Goal: Task Accomplishment & Management: Complete application form

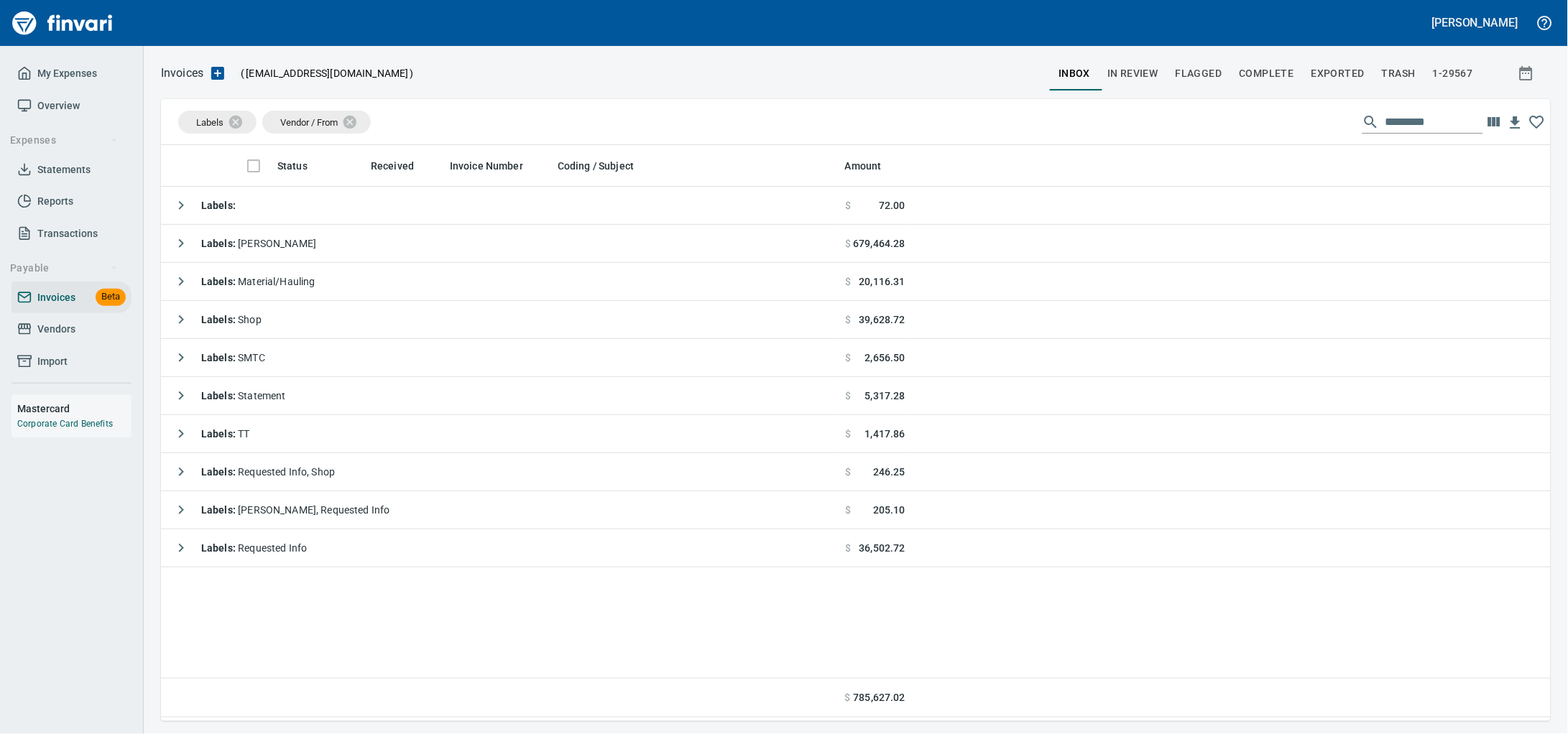
scroll to position [563, 1362]
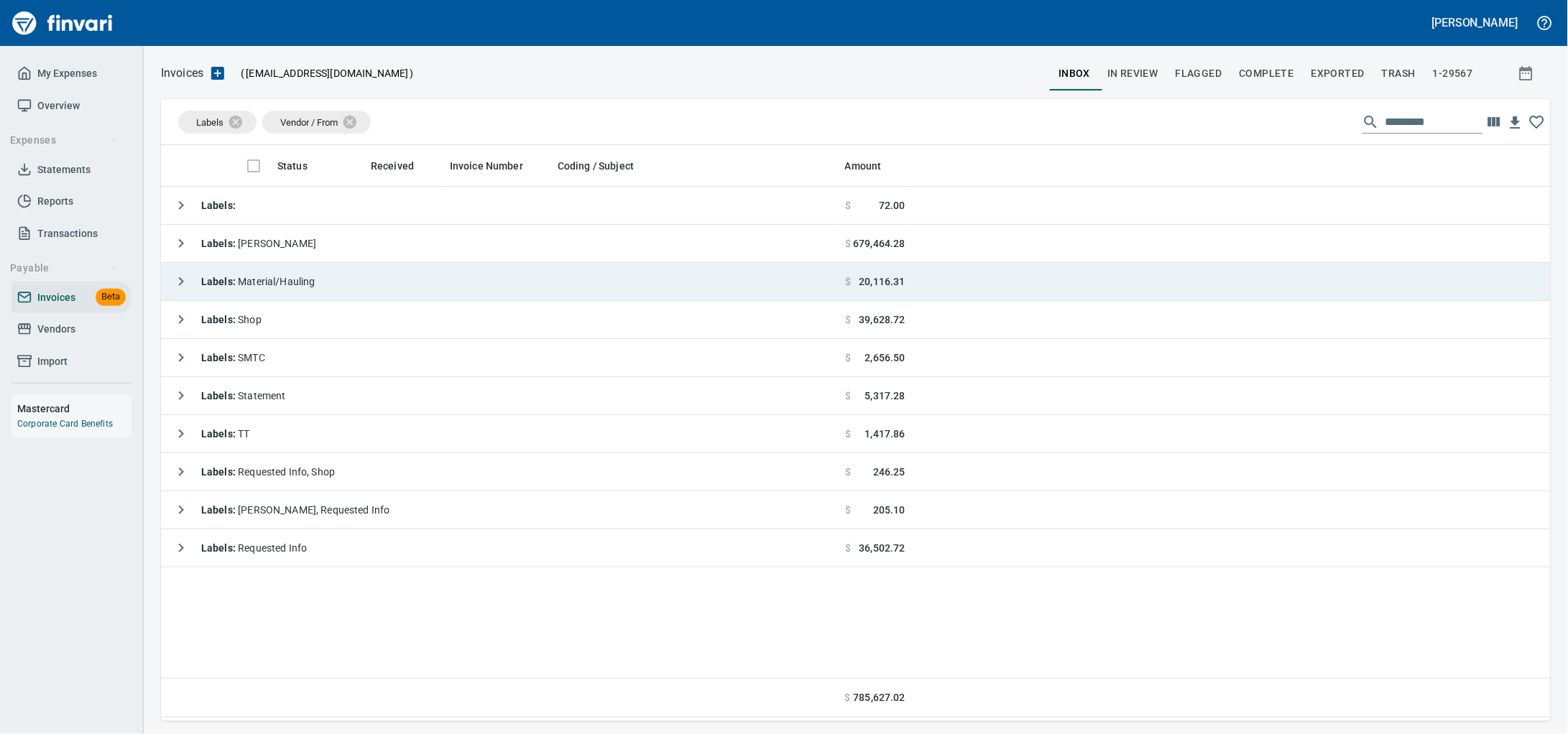
click at [584, 300] on td "Labels : Material/Hauling" at bounding box center [500, 282] width 678 height 38
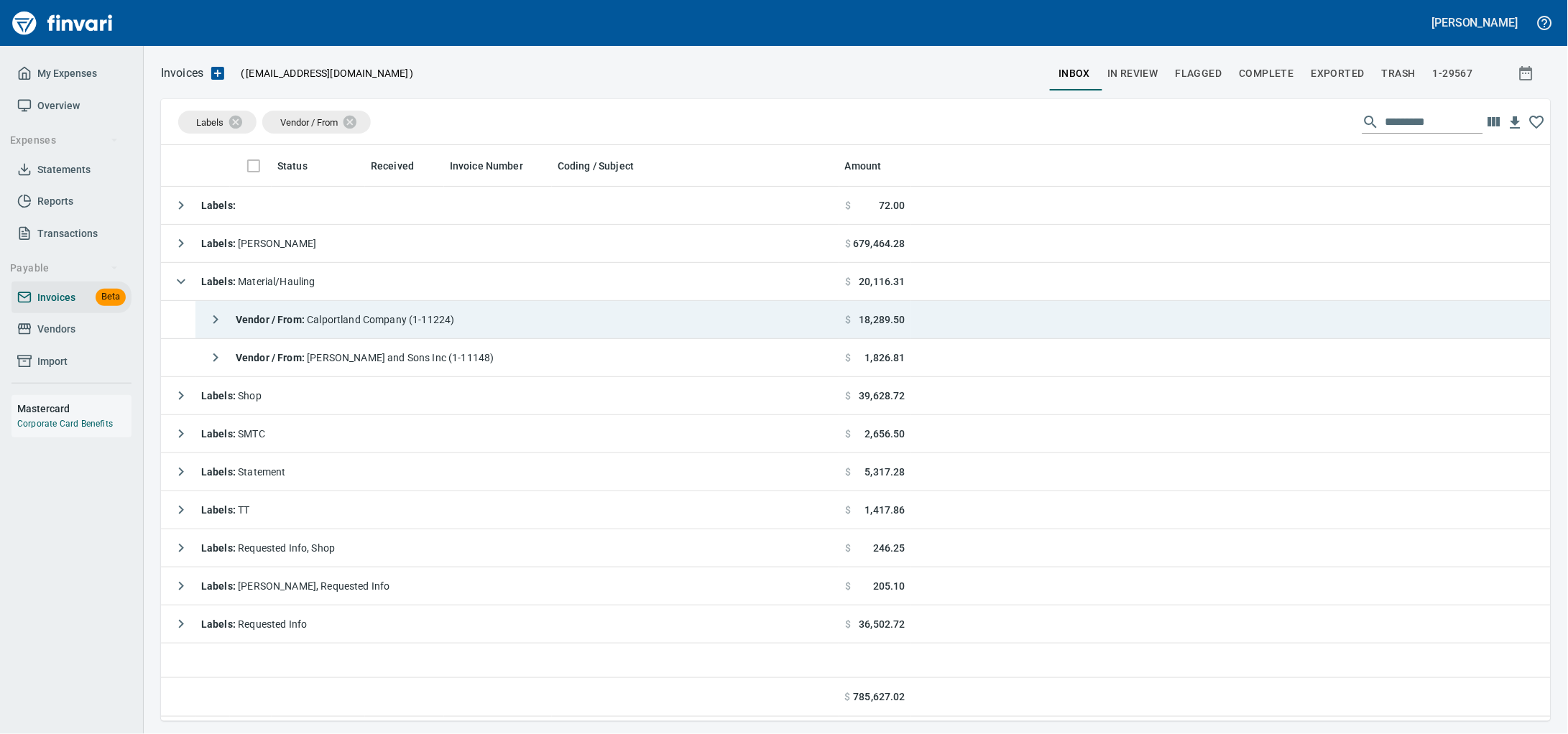
click at [504, 323] on td "Vendor / From : Calportland Company (1-11224)" at bounding box center [517, 320] width 644 height 38
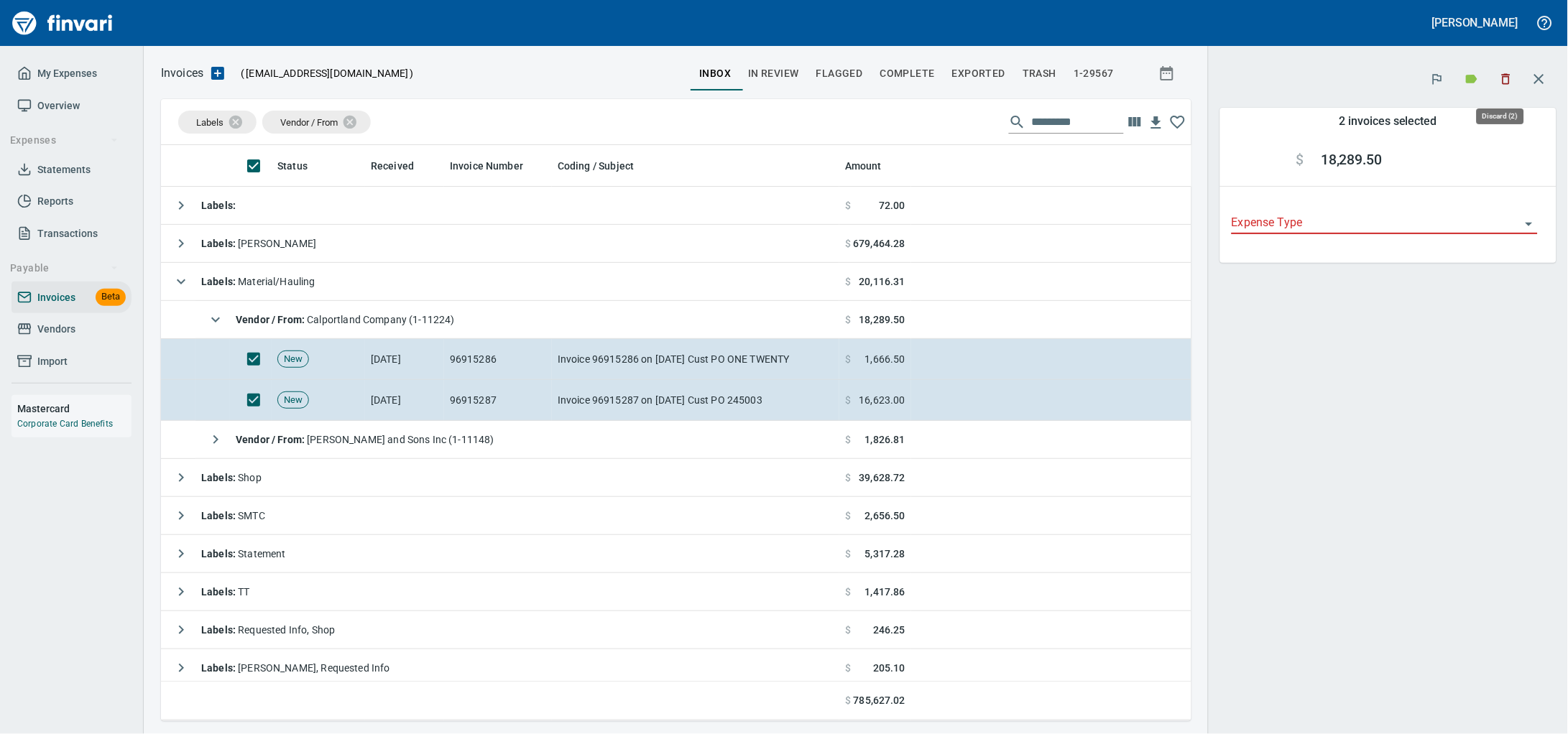
click at [1500, 70] on button "button" at bounding box center [1506, 79] width 32 height 32
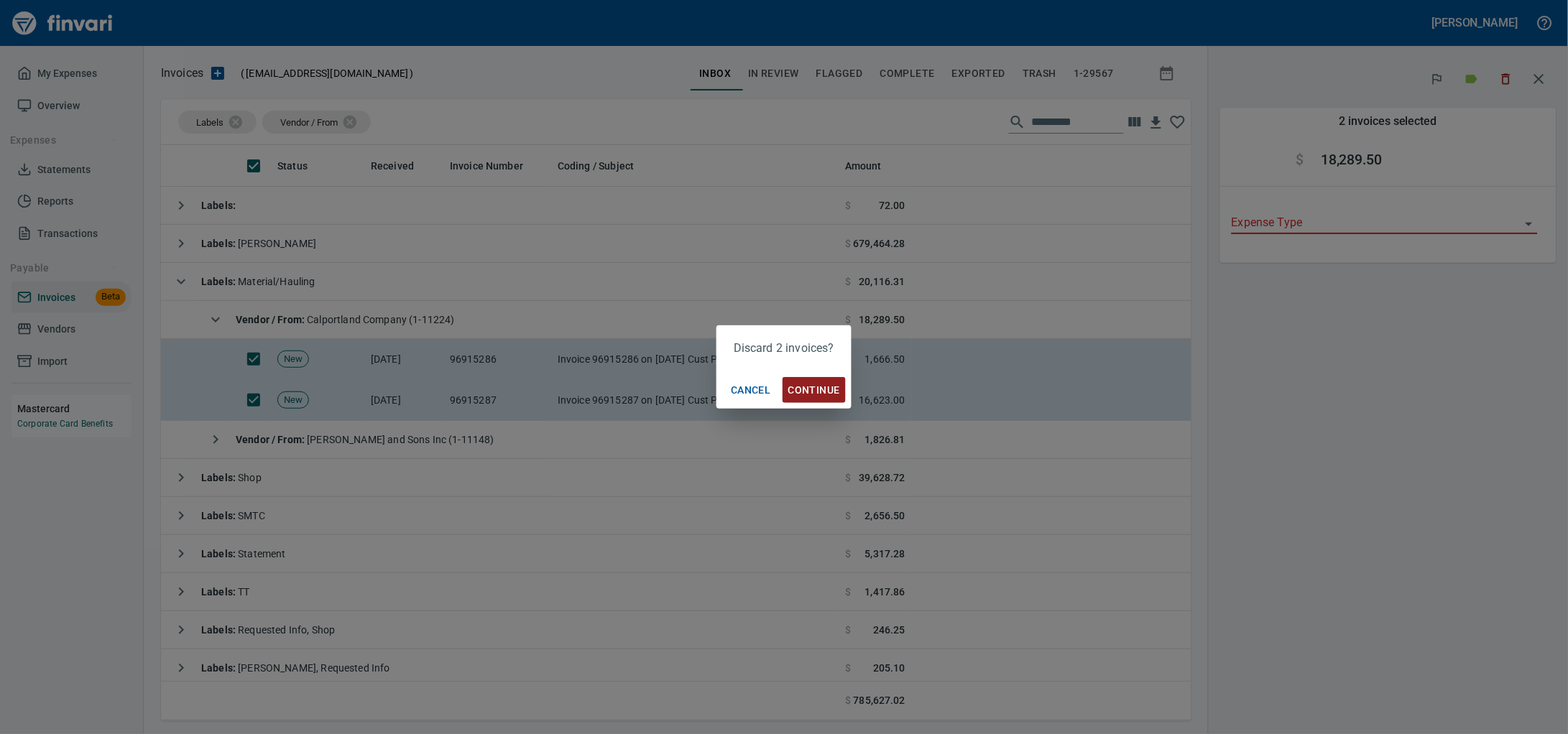
scroll to position [563, 1003]
drag, startPoint x: 799, startPoint y: 393, endPoint x: 612, endPoint y: 374, distance: 188.0
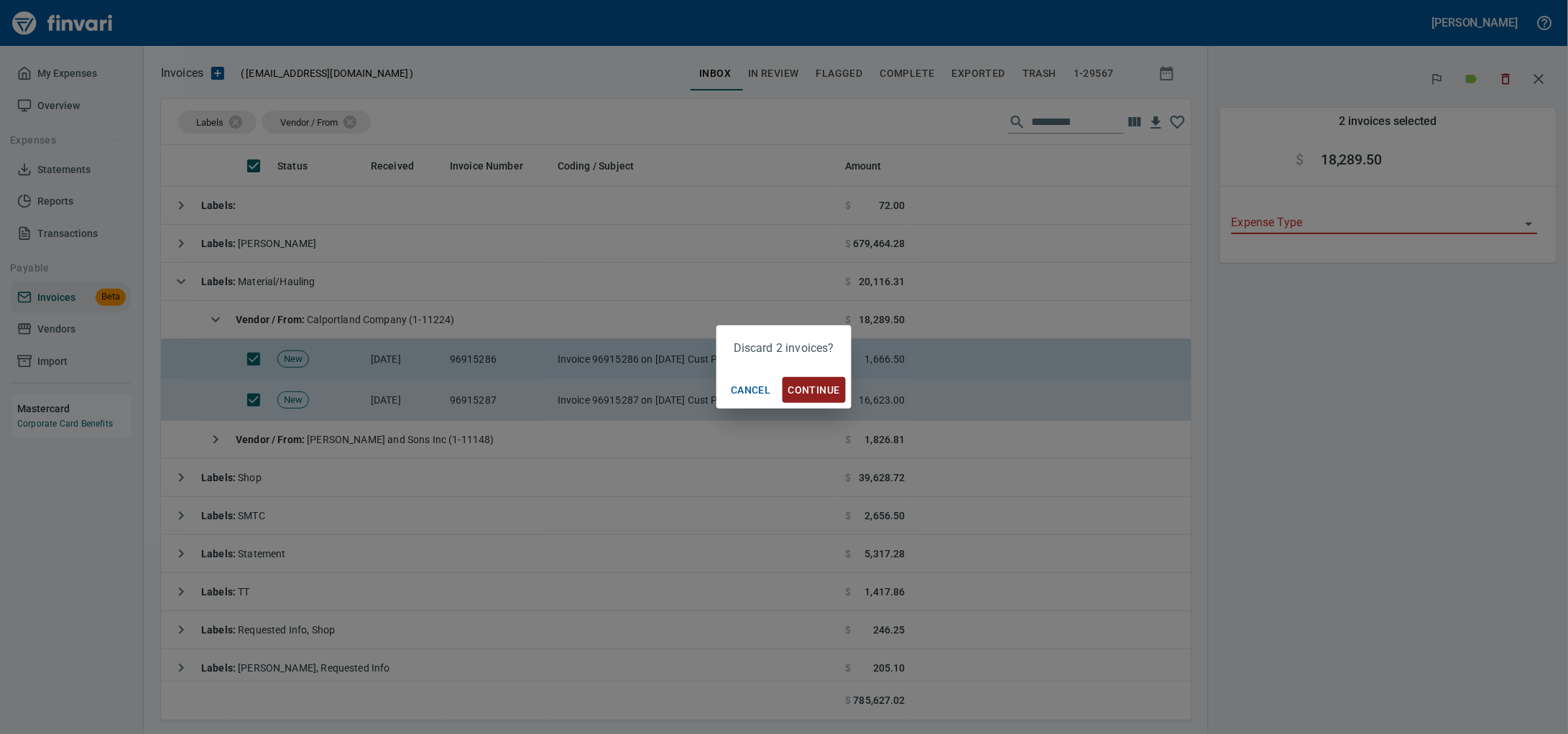
click at [800, 393] on span "Continue" at bounding box center [813, 390] width 52 height 18
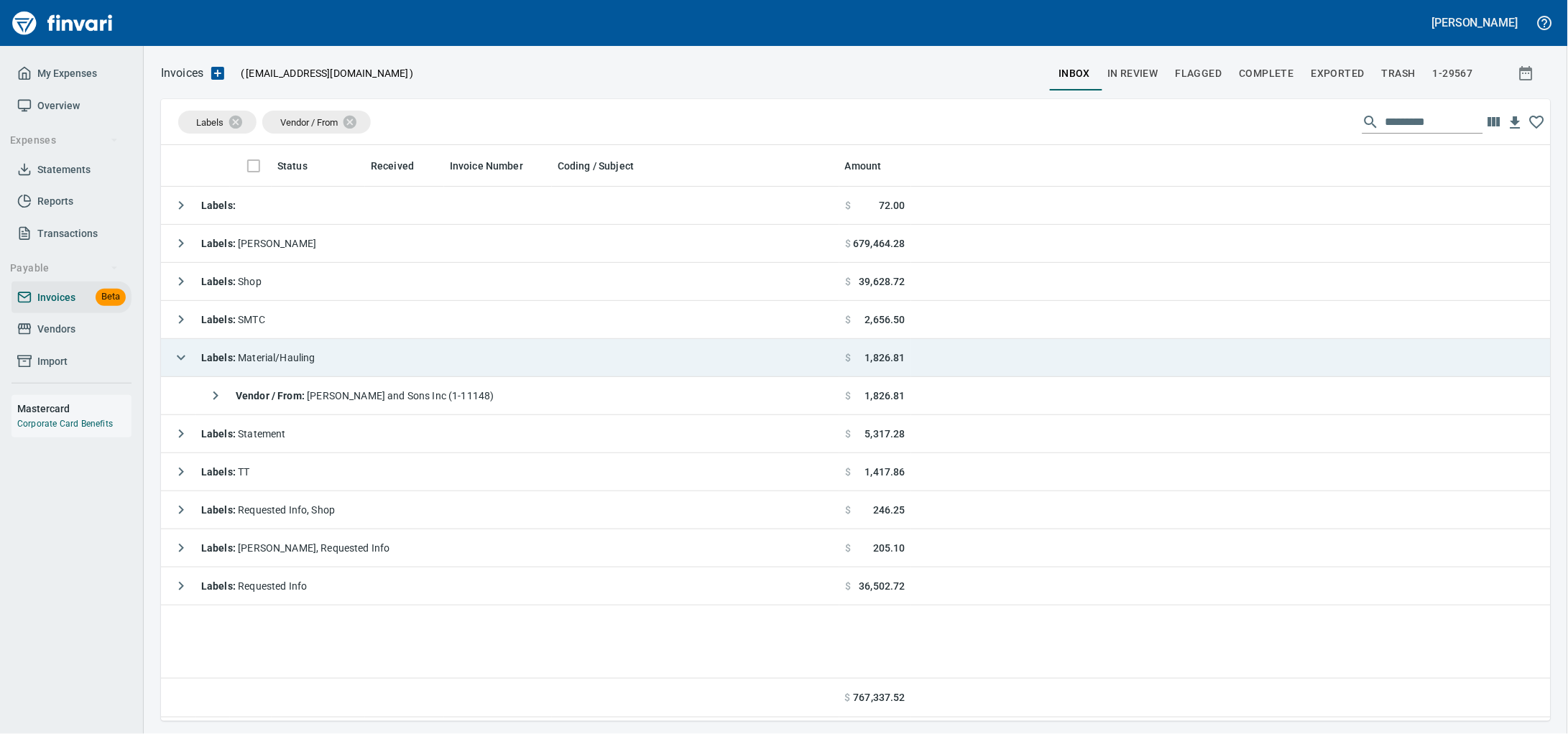
scroll to position [563, 1362]
click at [393, 363] on td "Labels : Material/Hauling" at bounding box center [500, 358] width 678 height 38
drag, startPoint x: 393, startPoint y: 361, endPoint x: 320, endPoint y: 361, distance: 73.0
click at [315, 357] on div "Labels : Material/Hauling" at bounding box center [241, 358] width 148 height 29
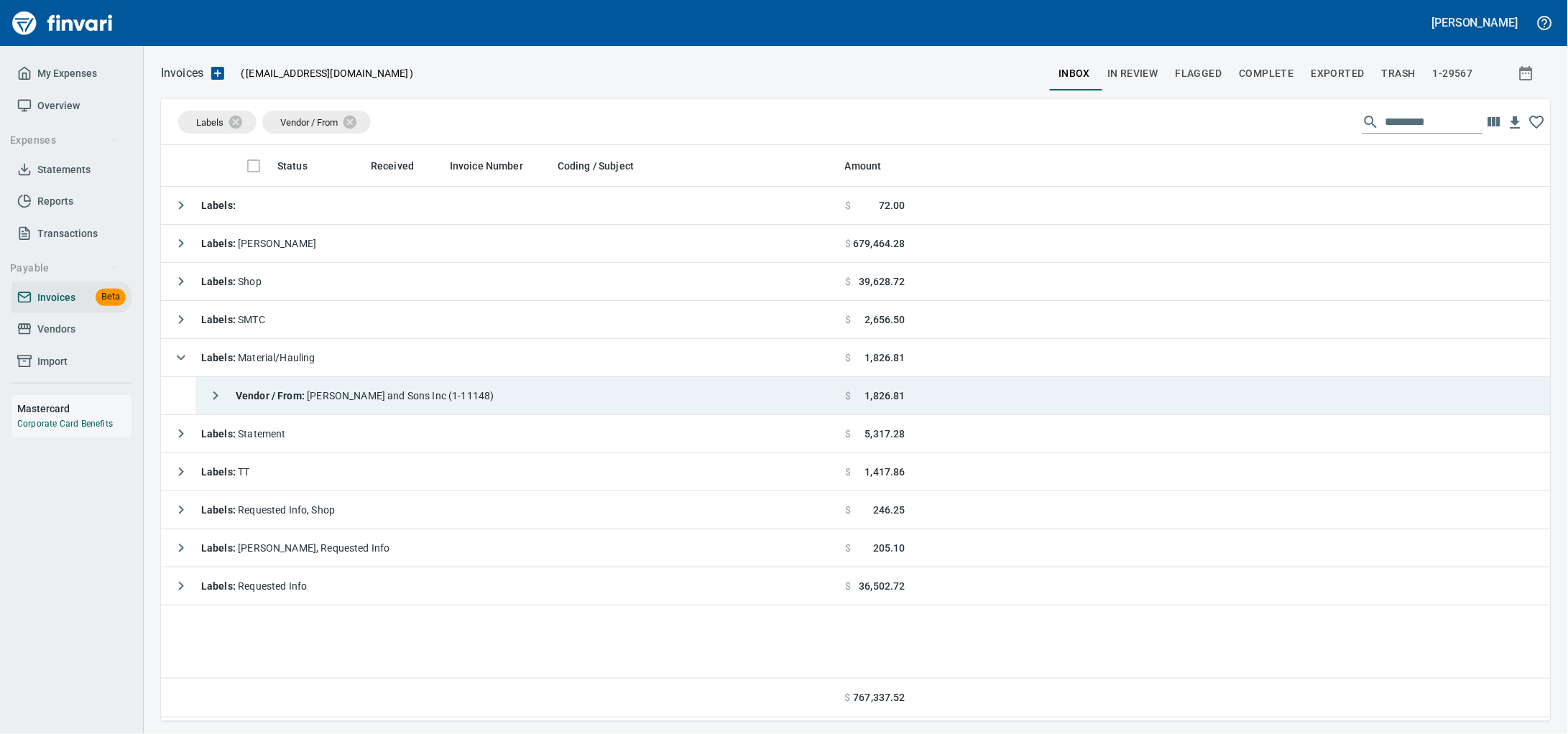
click at [363, 399] on span "Vendor / From : [PERSON_NAME] and Sons Inc (1-11148)" at bounding box center [364, 395] width 258 height 11
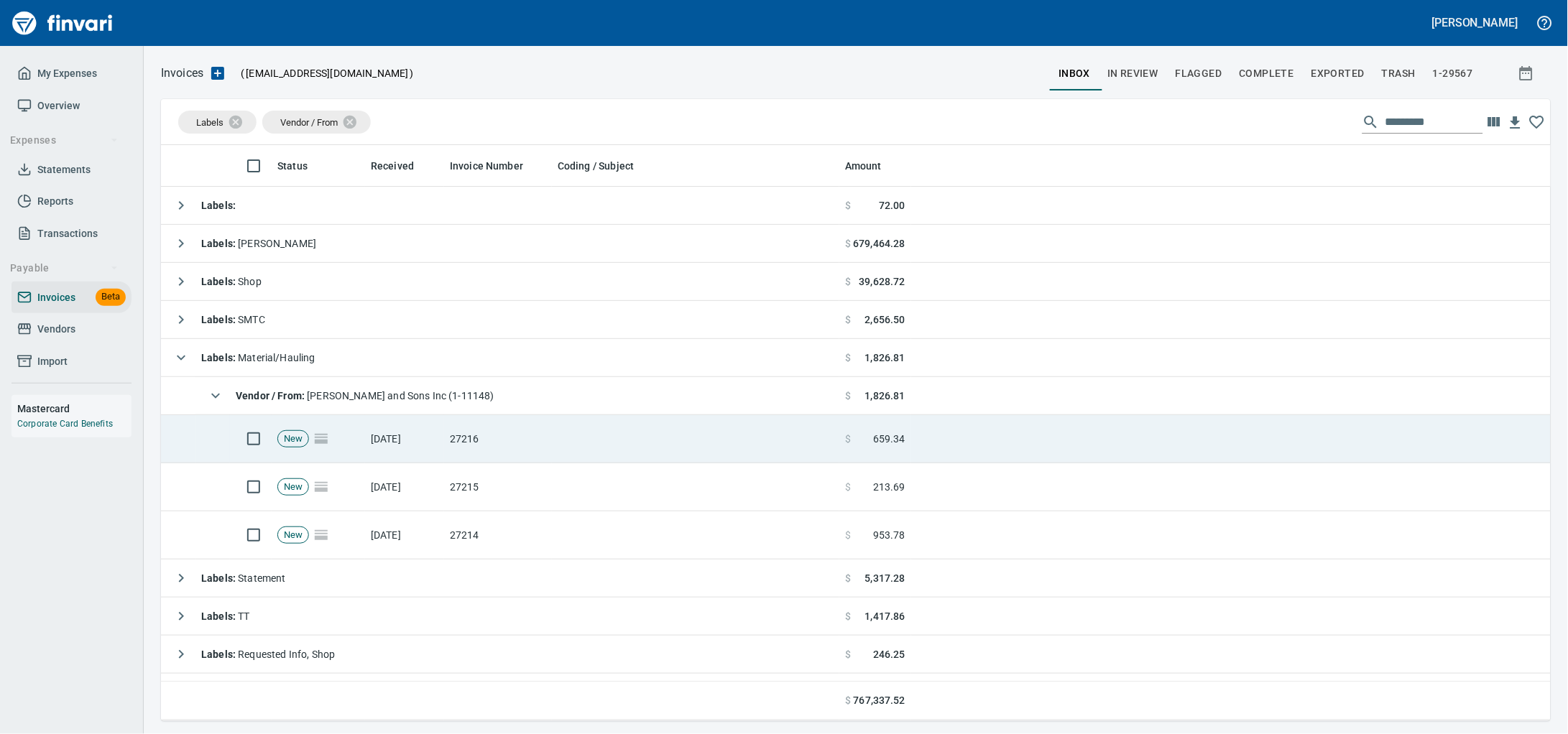
click at [428, 430] on td "[DATE]" at bounding box center [405, 438] width 79 height 48
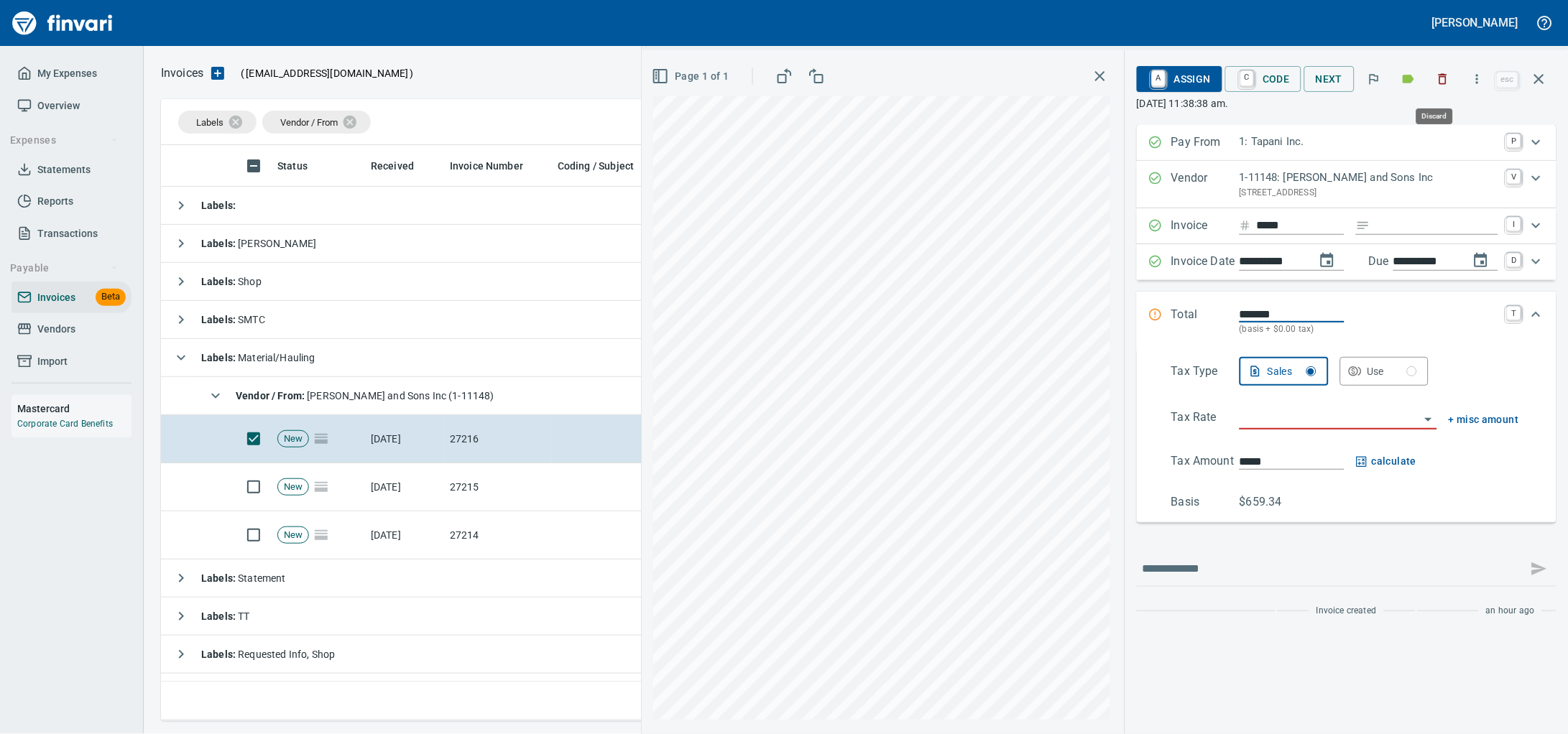
click at [1440, 86] on icon "button" at bounding box center [1442, 79] width 14 height 14
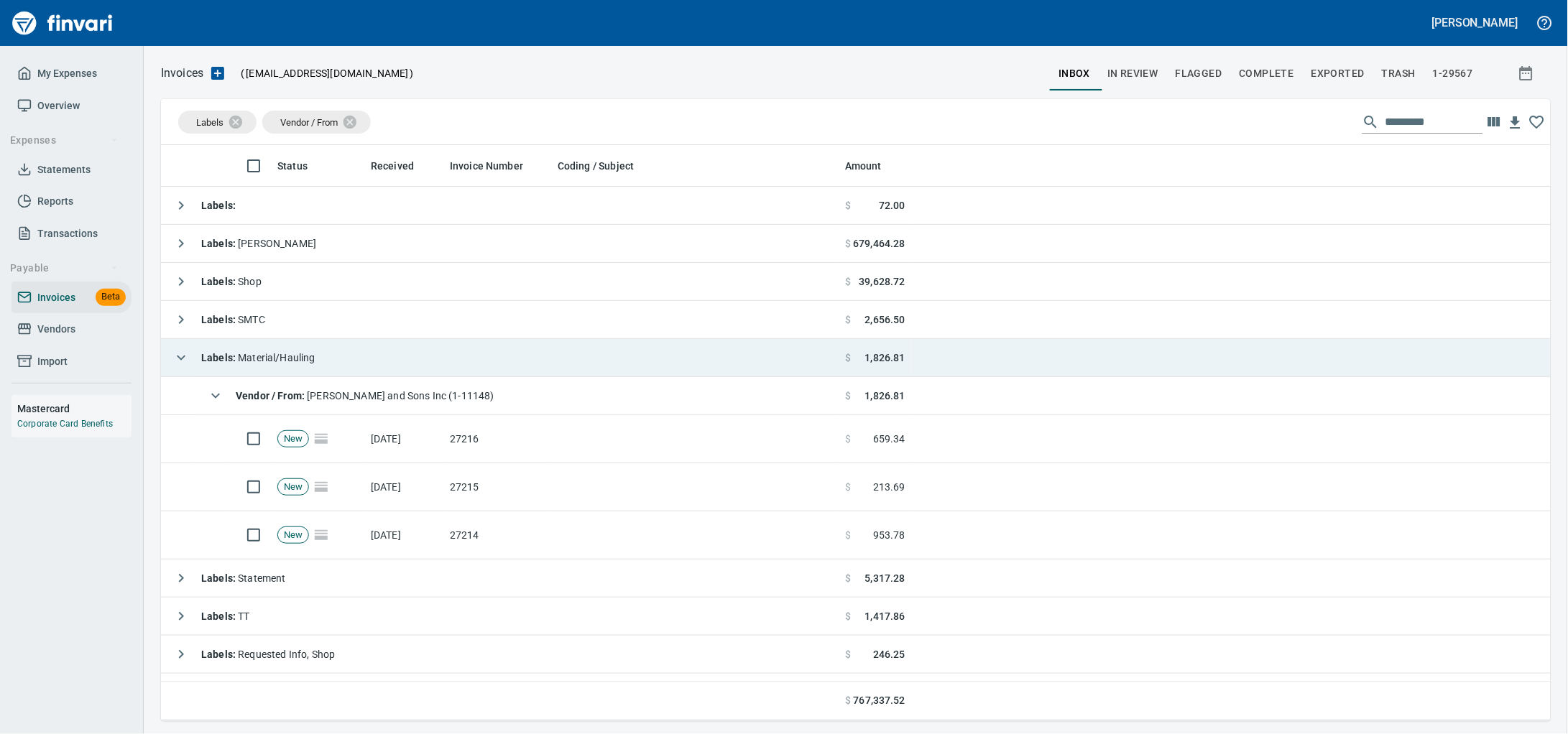
scroll to position [563, 1361]
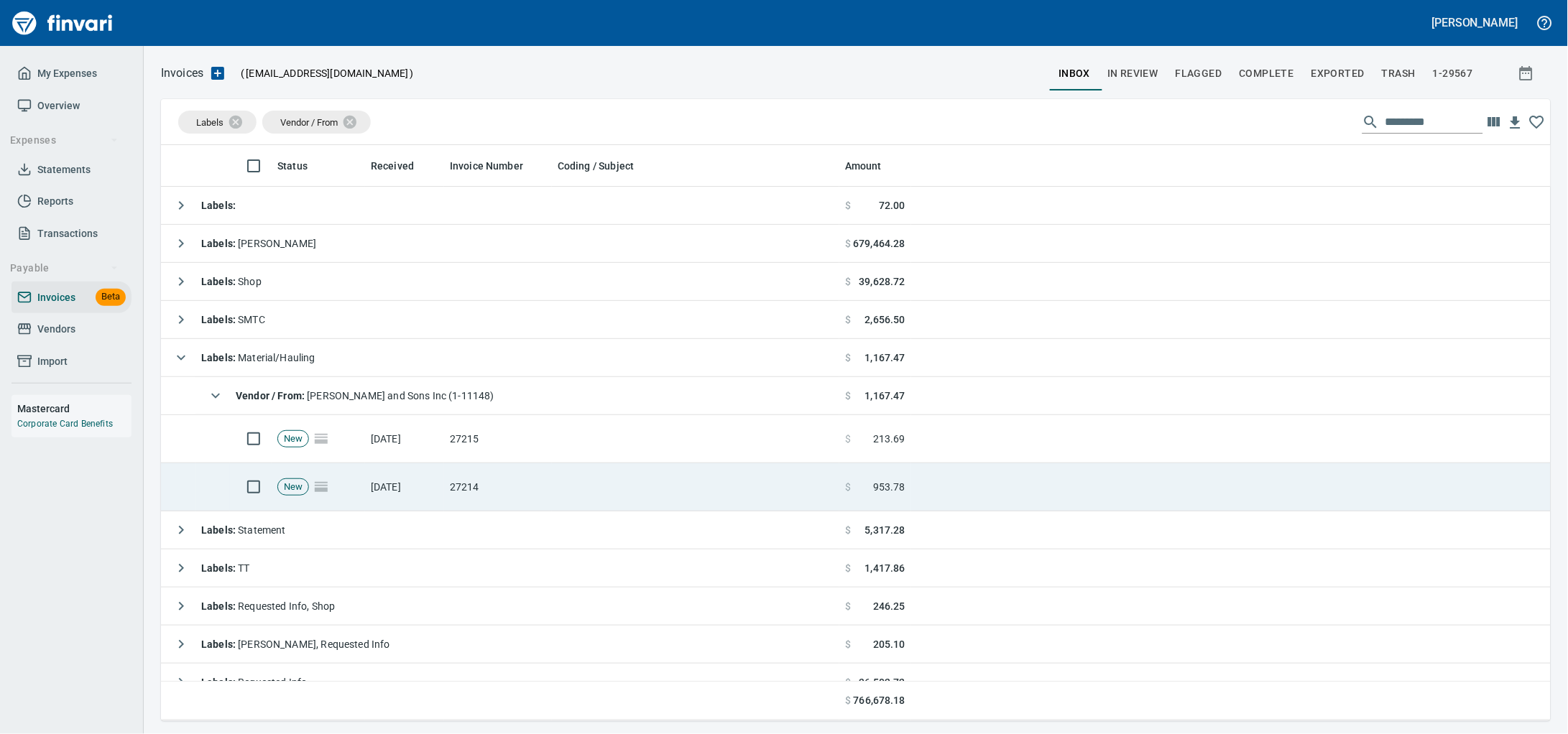
click at [577, 503] on td at bounding box center [696, 487] width 287 height 48
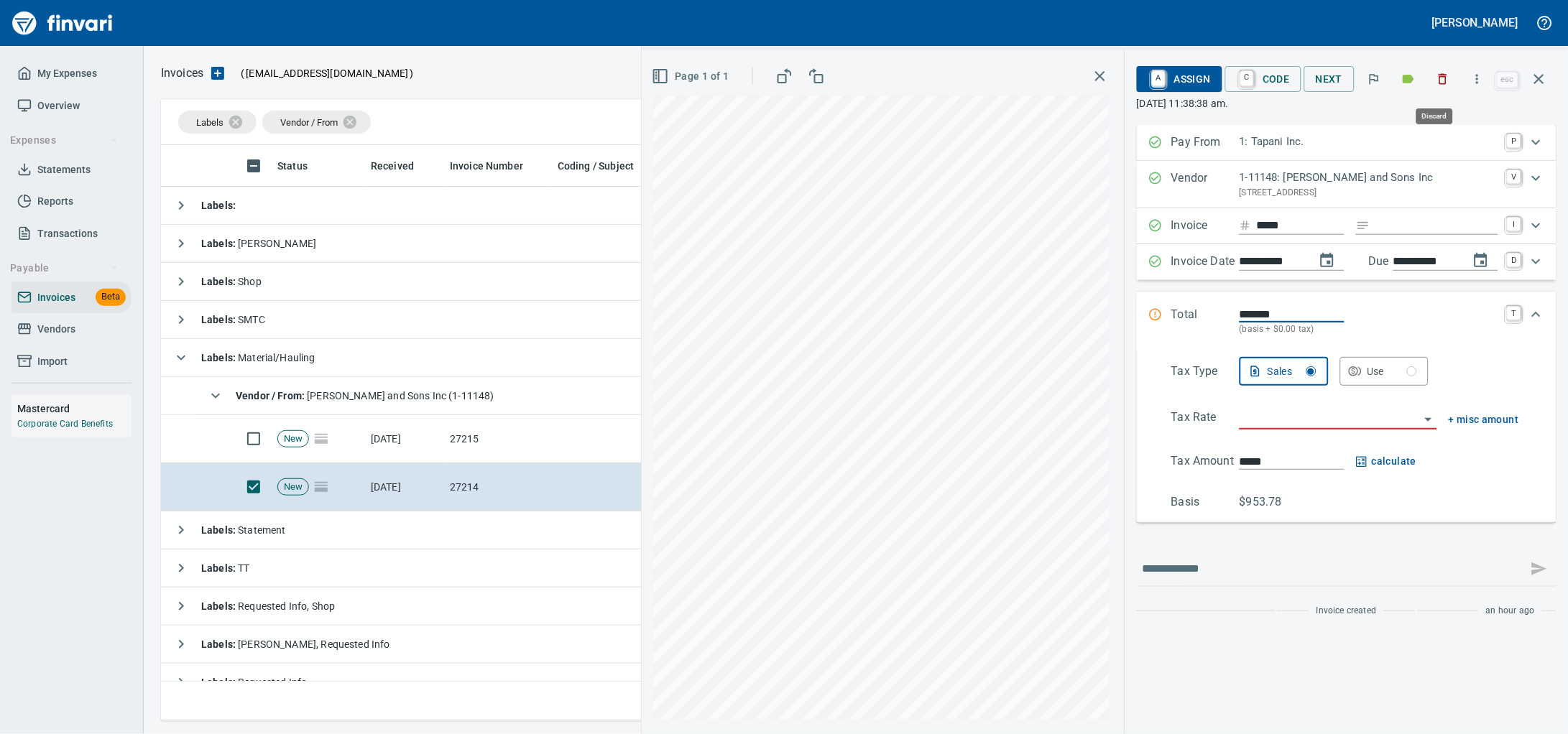
click at [1439, 80] on icon "button" at bounding box center [1442, 79] width 14 height 14
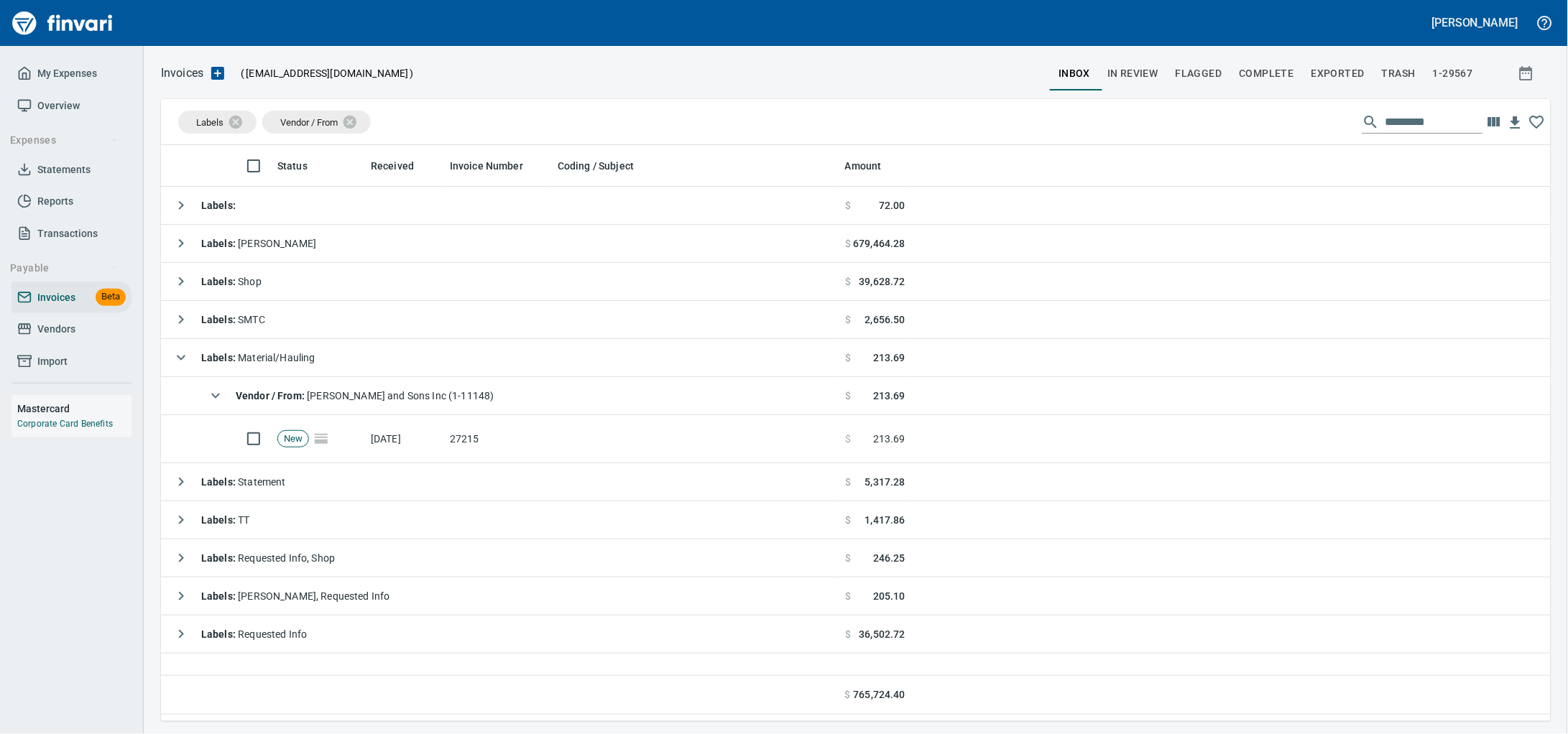
scroll to position [563, 1361]
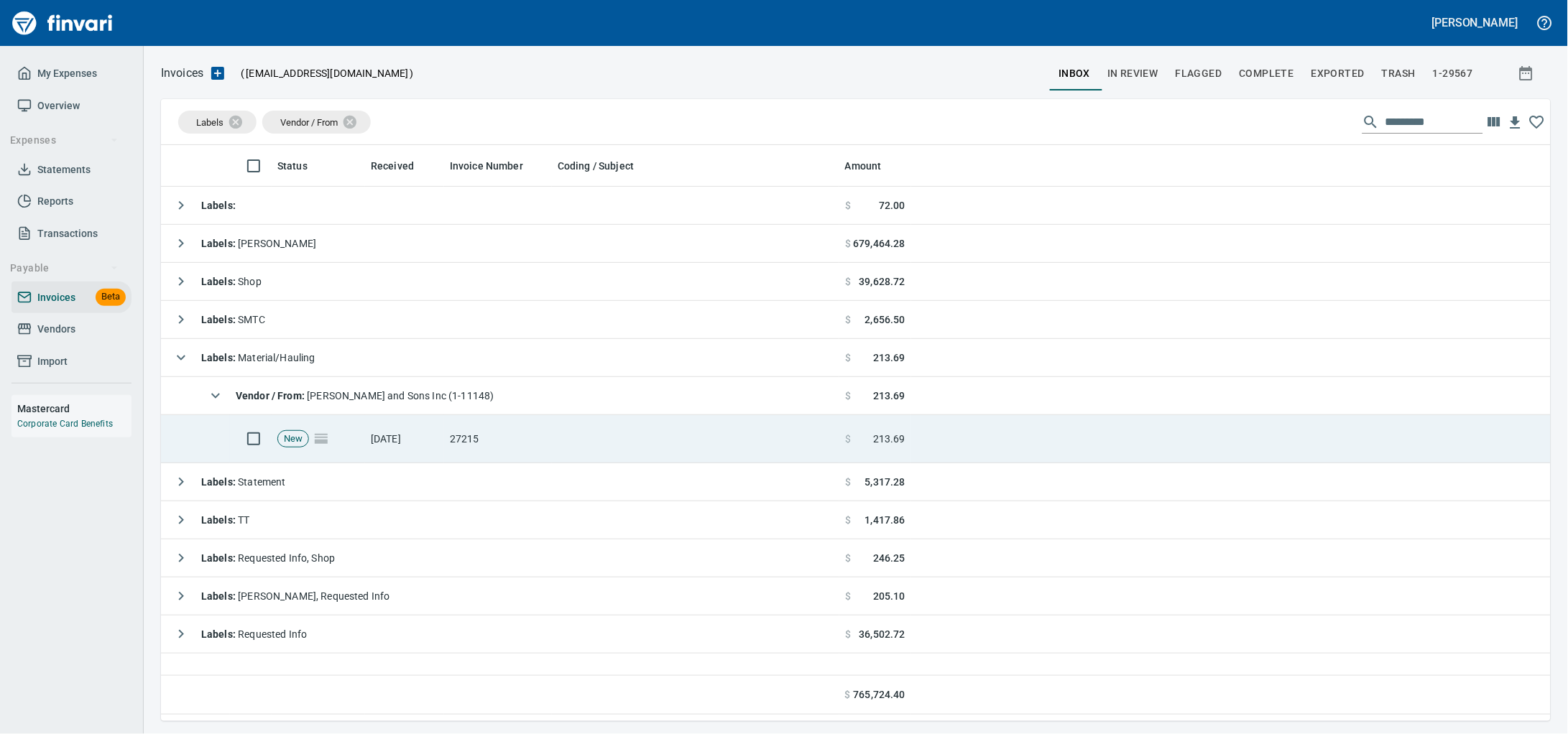
click at [650, 433] on td at bounding box center [696, 438] width 287 height 48
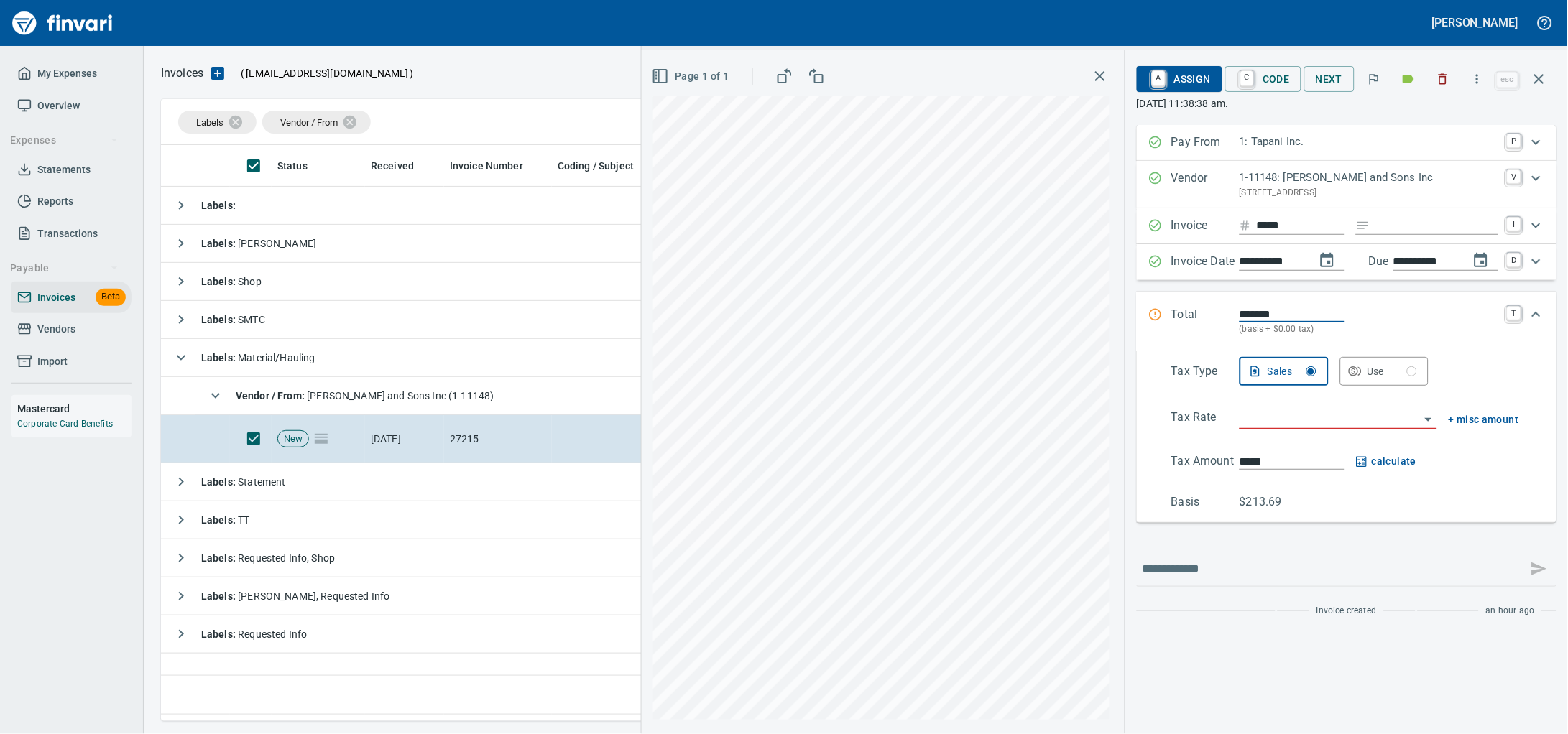
click at [1358, 229] on icon "Expand" at bounding box center [1362, 225] width 10 height 8
click at [1356, 235] on div "Expand" at bounding box center [1427, 225] width 143 height 18
type input "******"
type input "**********"
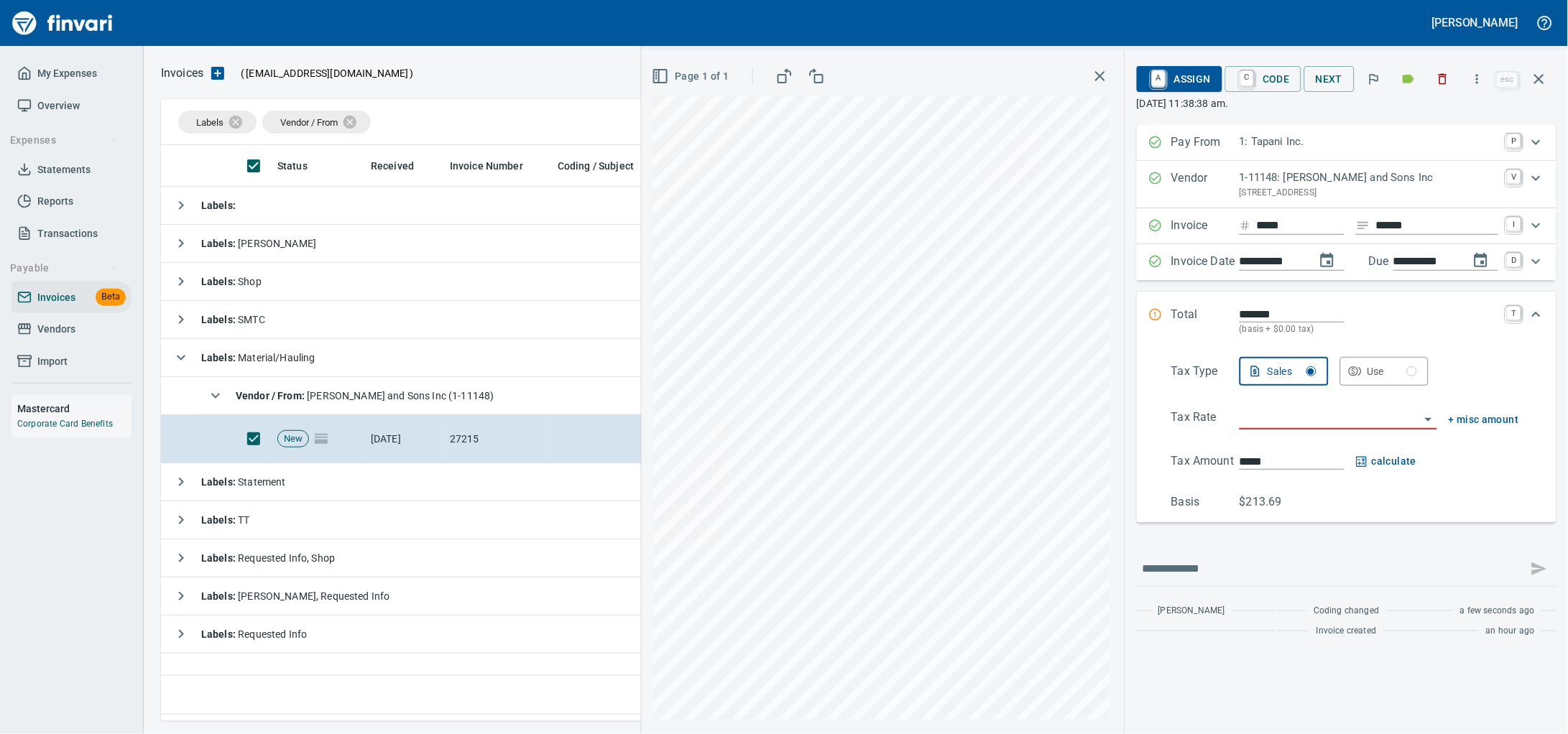
click at [1261, 429] on input "search" at bounding box center [1330, 418] width 180 height 20
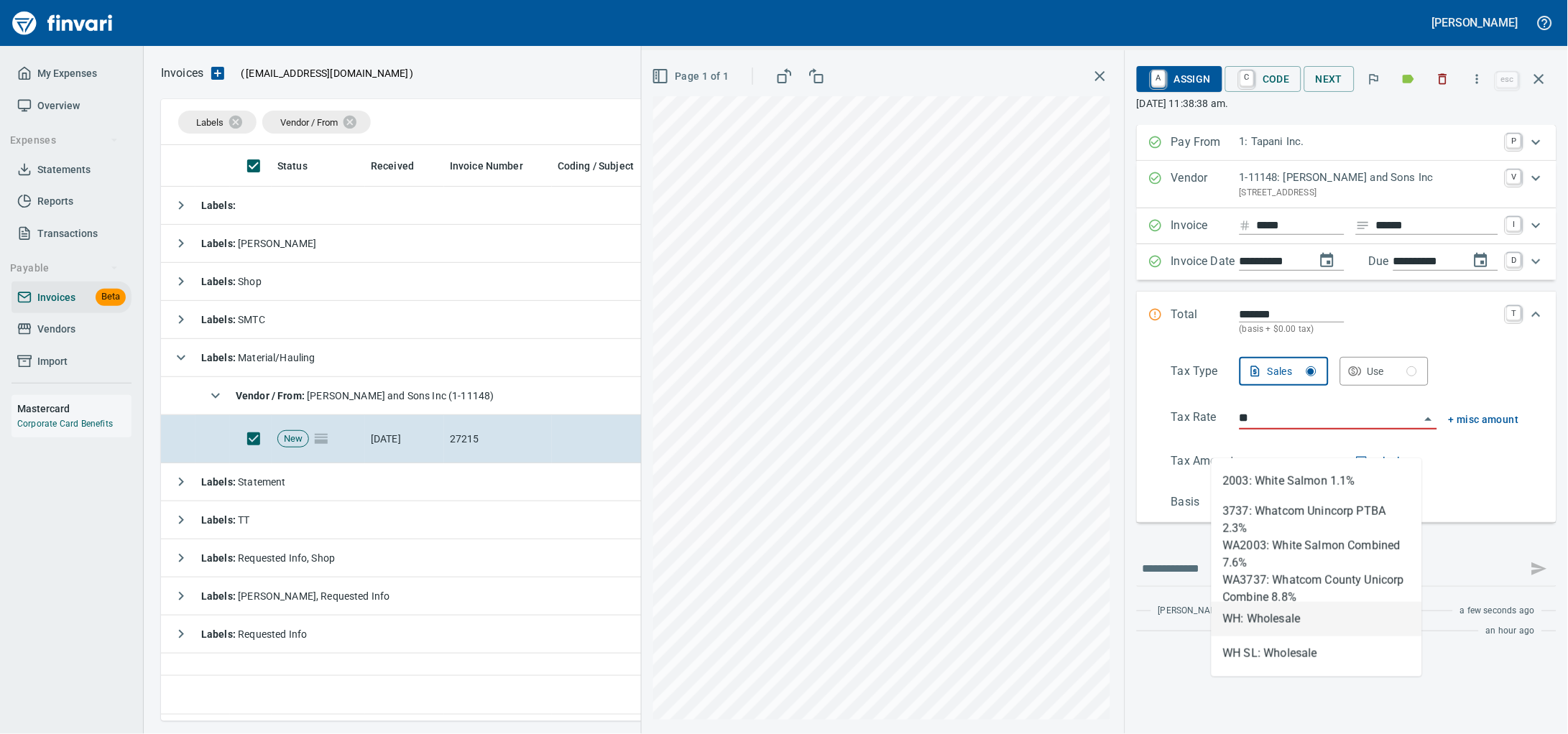
click at [1258, 607] on li "WH: Wholesale" at bounding box center [1316, 619] width 210 height 35
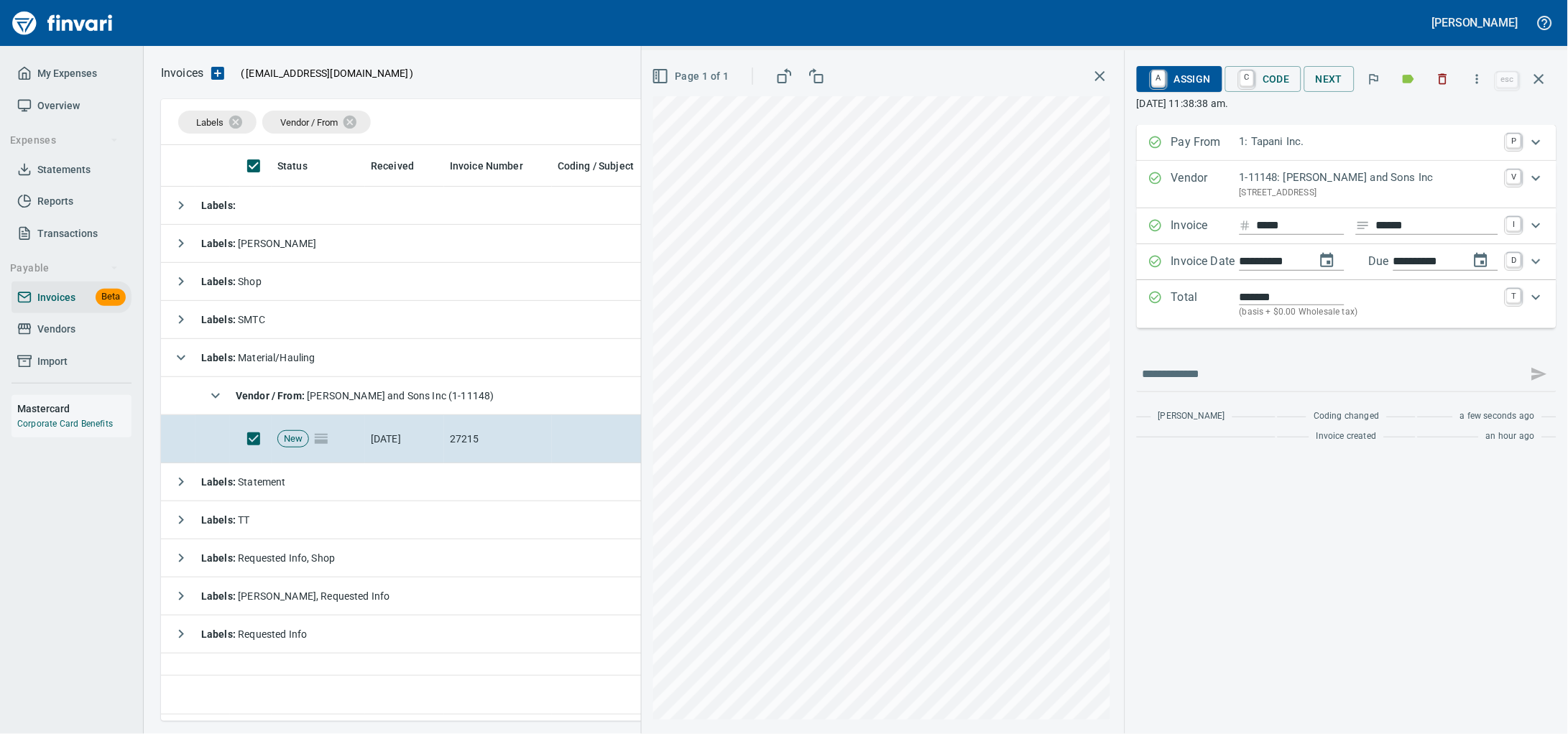
type input "**********"
click at [1176, 83] on span "A Assign" at bounding box center [1179, 79] width 63 height 24
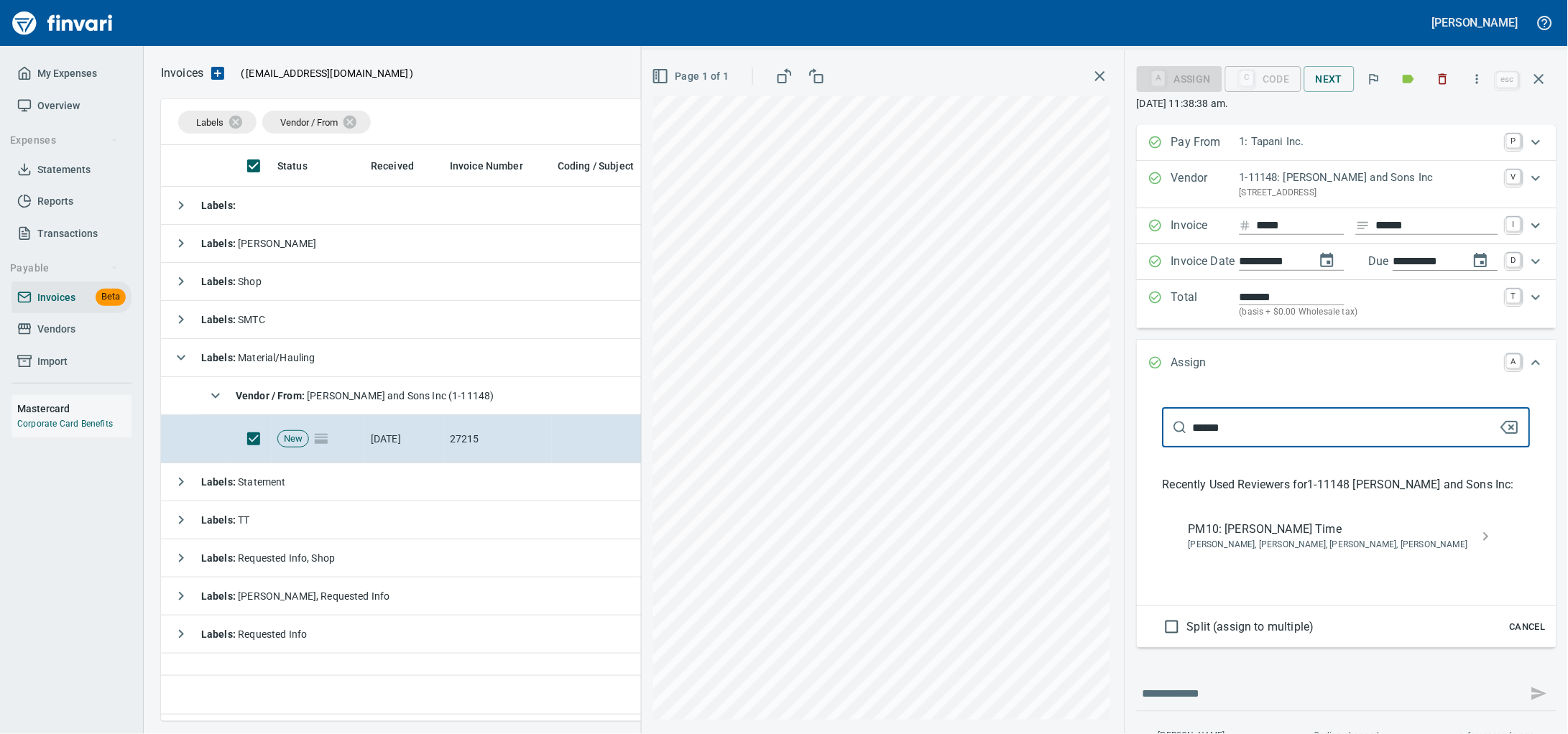
type input "******"
click at [1256, 576] on div "****** ​ Recently Used Reviewers for 1-11148 [PERSON_NAME] and Sons Inc : PM10:…" at bounding box center [1345, 496] width 420 height 219
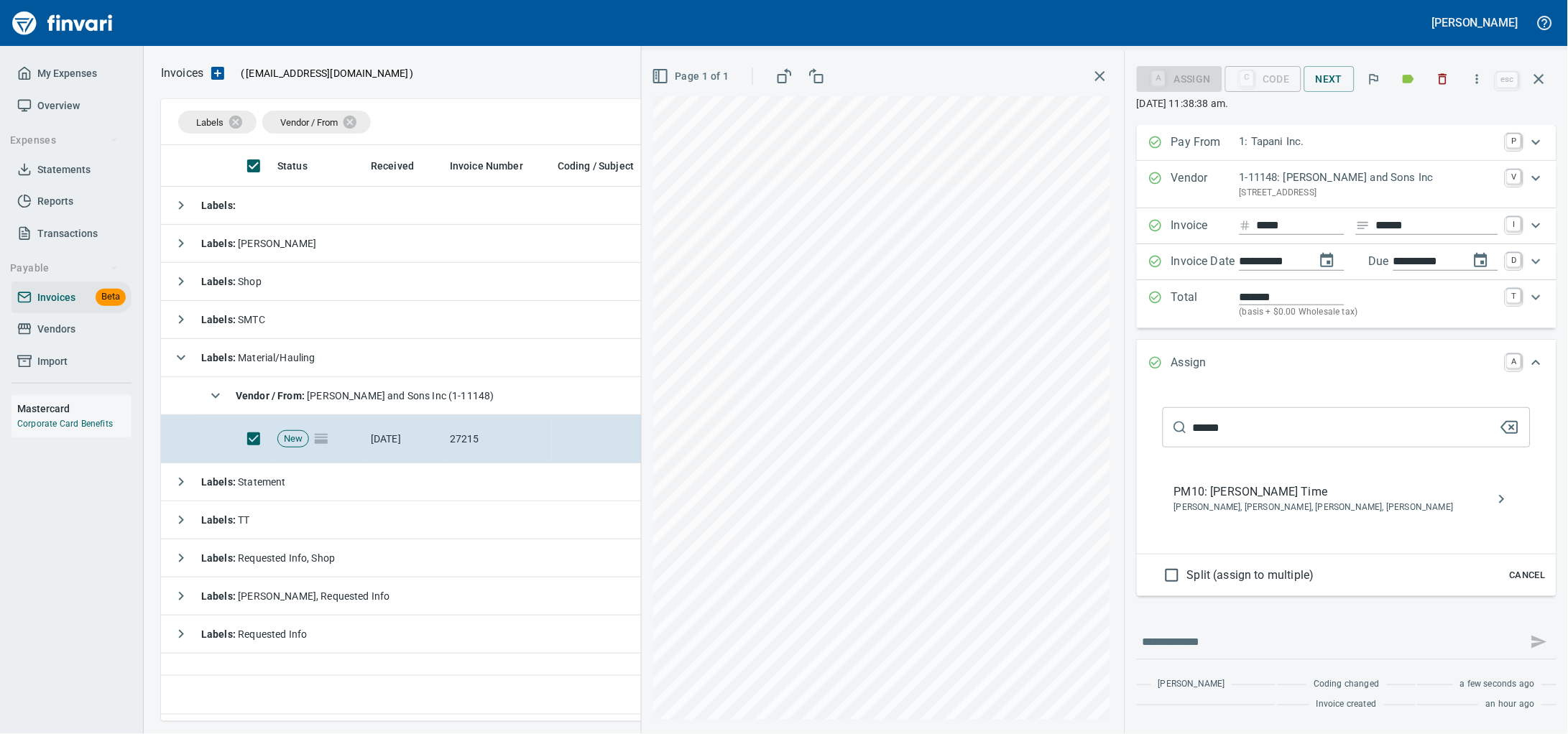
click at [1230, 515] on span "[PERSON_NAME], [PERSON_NAME], [PERSON_NAME], [PERSON_NAME]" at bounding box center [1334, 507] width 322 height 14
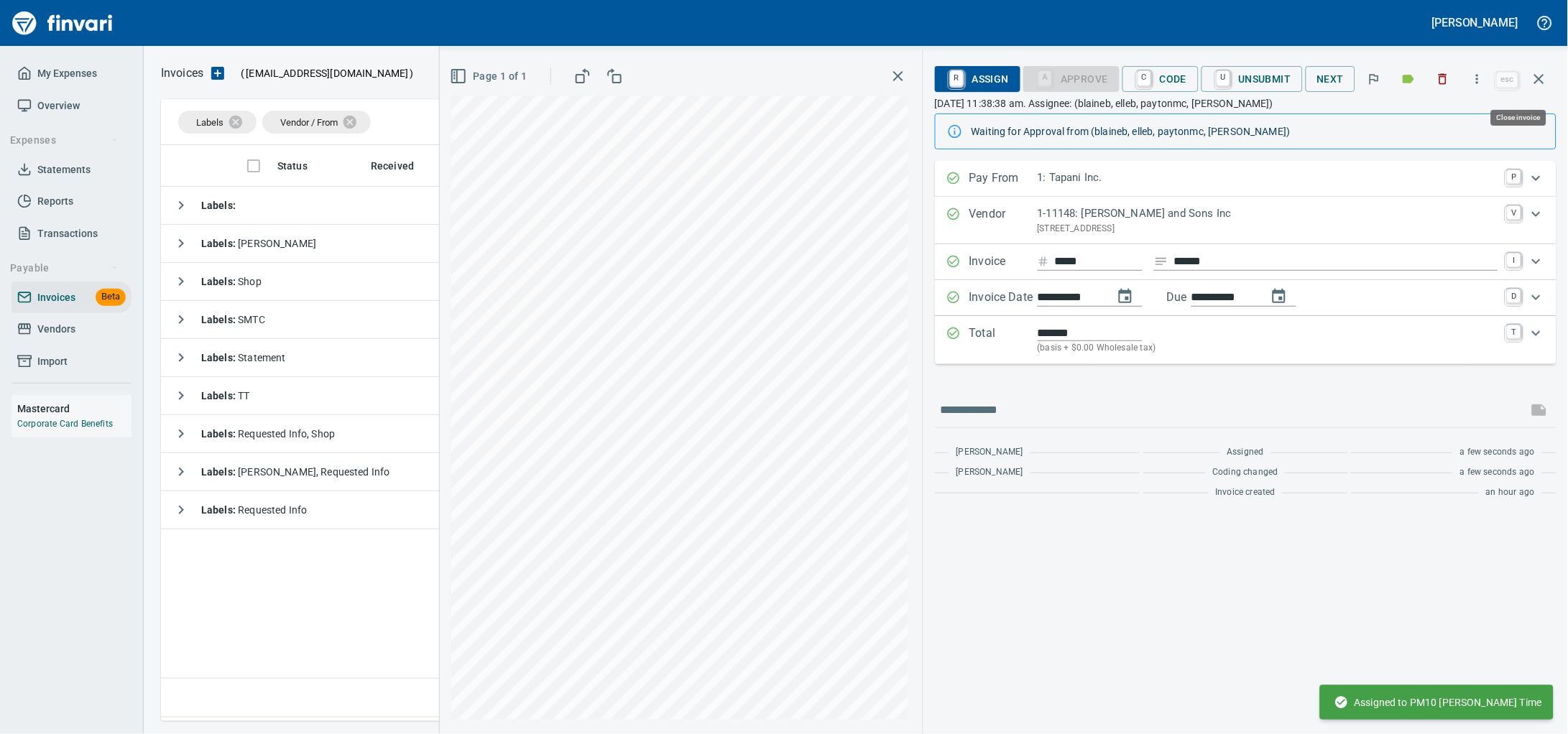
drag, startPoint x: 1544, startPoint y: 78, endPoint x: 1247, endPoint y: 84, distance: 297.1
click at [1544, 77] on icon "button" at bounding box center [1539, 79] width 17 height 17
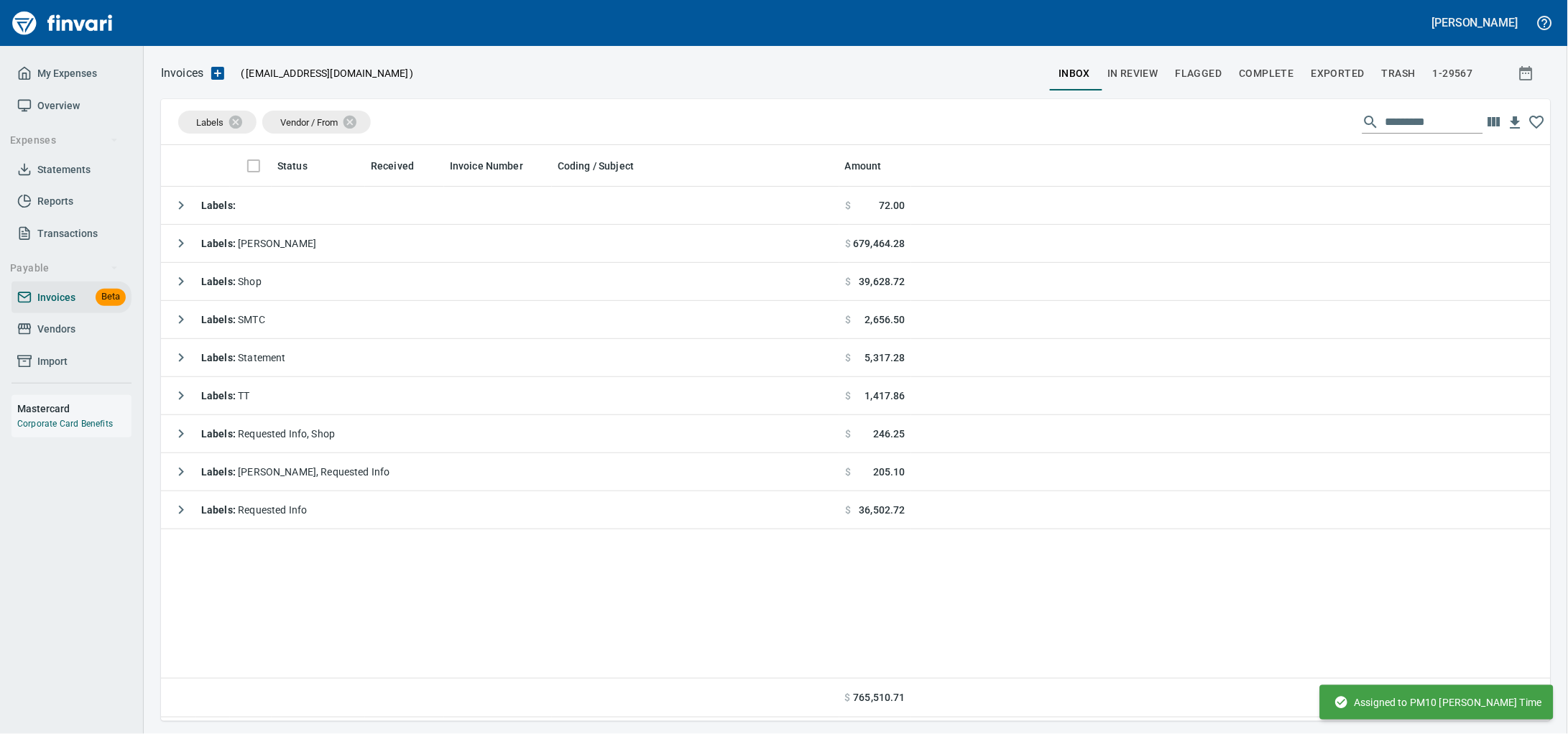
scroll to position [563, 1362]
